Goal: Transaction & Acquisition: Purchase product/service

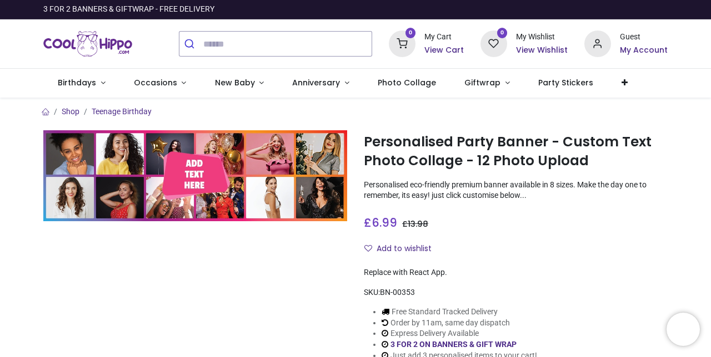
scroll to position [168, 0]
click at [524, 226] on div "£ 6.99 6.99 GBP £ 13.98 (50% OFF) £ 13.98 Not Available For Sale" at bounding box center [516, 220] width 304 height 21
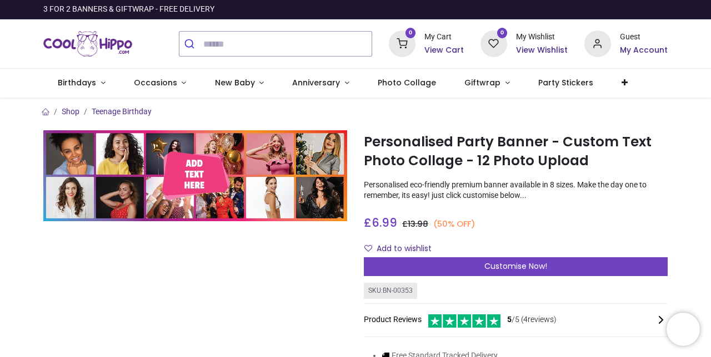
click at [509, 268] on span "Customise Now!" at bounding box center [515, 266] width 63 height 11
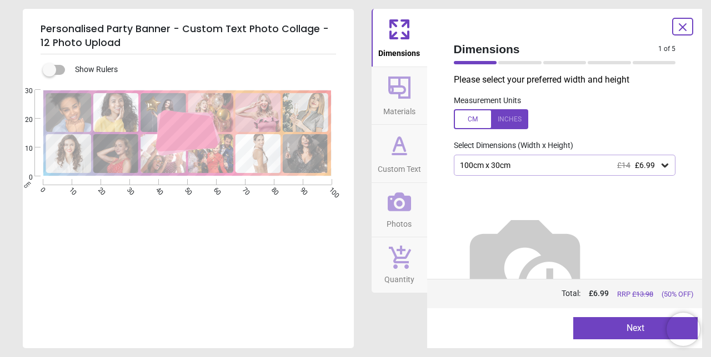
click at [500, 227] on img at bounding box center [525, 265] width 142 height 142
click at [532, 167] on div "100cm x 30cm £14 £6.99" at bounding box center [559, 165] width 201 height 9
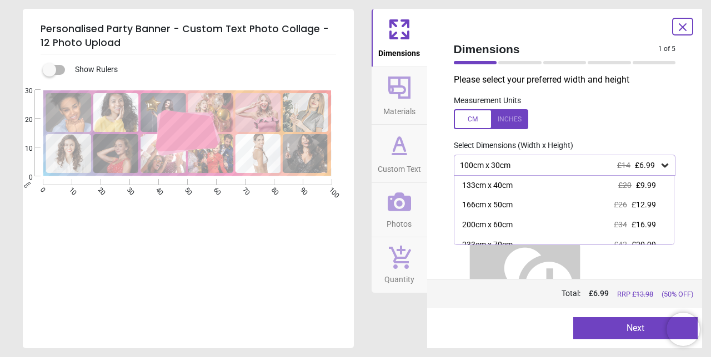
scroll to position [44, 0]
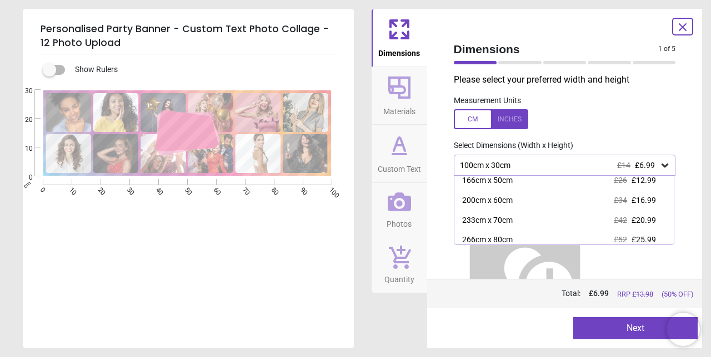
click at [515, 206] on div "200cm x 60cm £34 £16.99" at bounding box center [564, 201] width 220 height 20
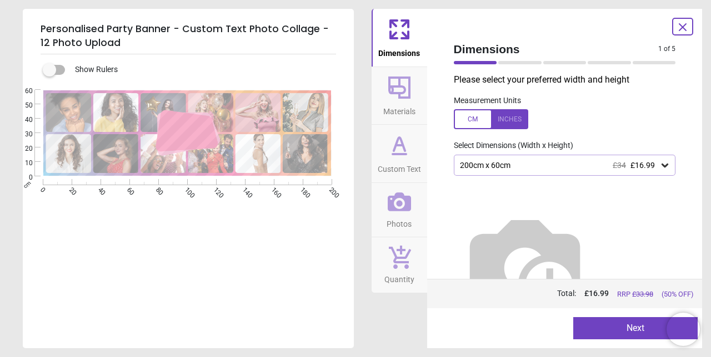
click at [396, 97] on icon at bounding box center [399, 87] width 27 height 27
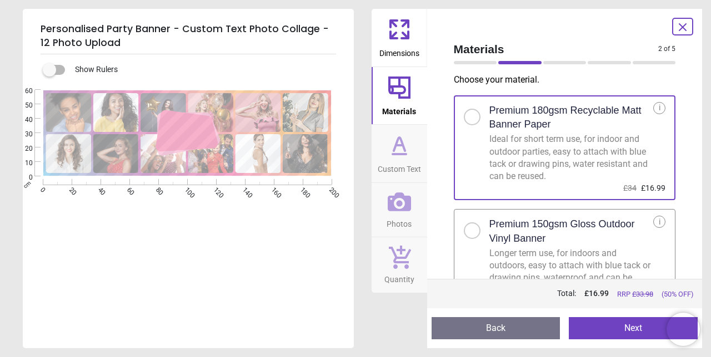
click at [482, 236] on div at bounding box center [476, 227] width 26 height 23
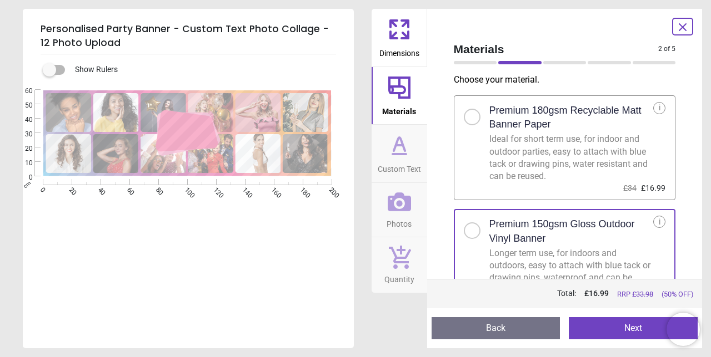
click at [400, 158] on icon at bounding box center [399, 145] width 27 height 27
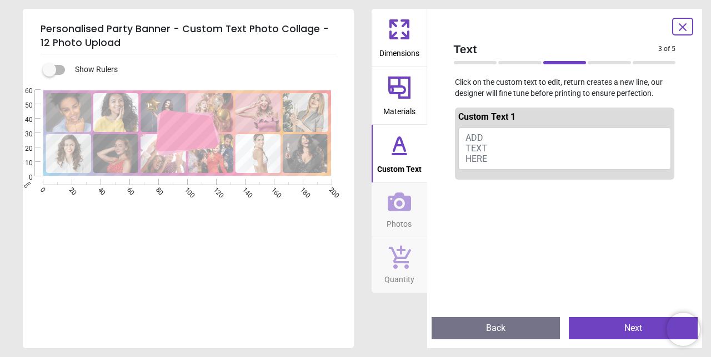
click at [403, 218] on span "Photos" at bounding box center [398, 222] width 25 height 17
